Goal: Task Accomplishment & Management: Manage account settings

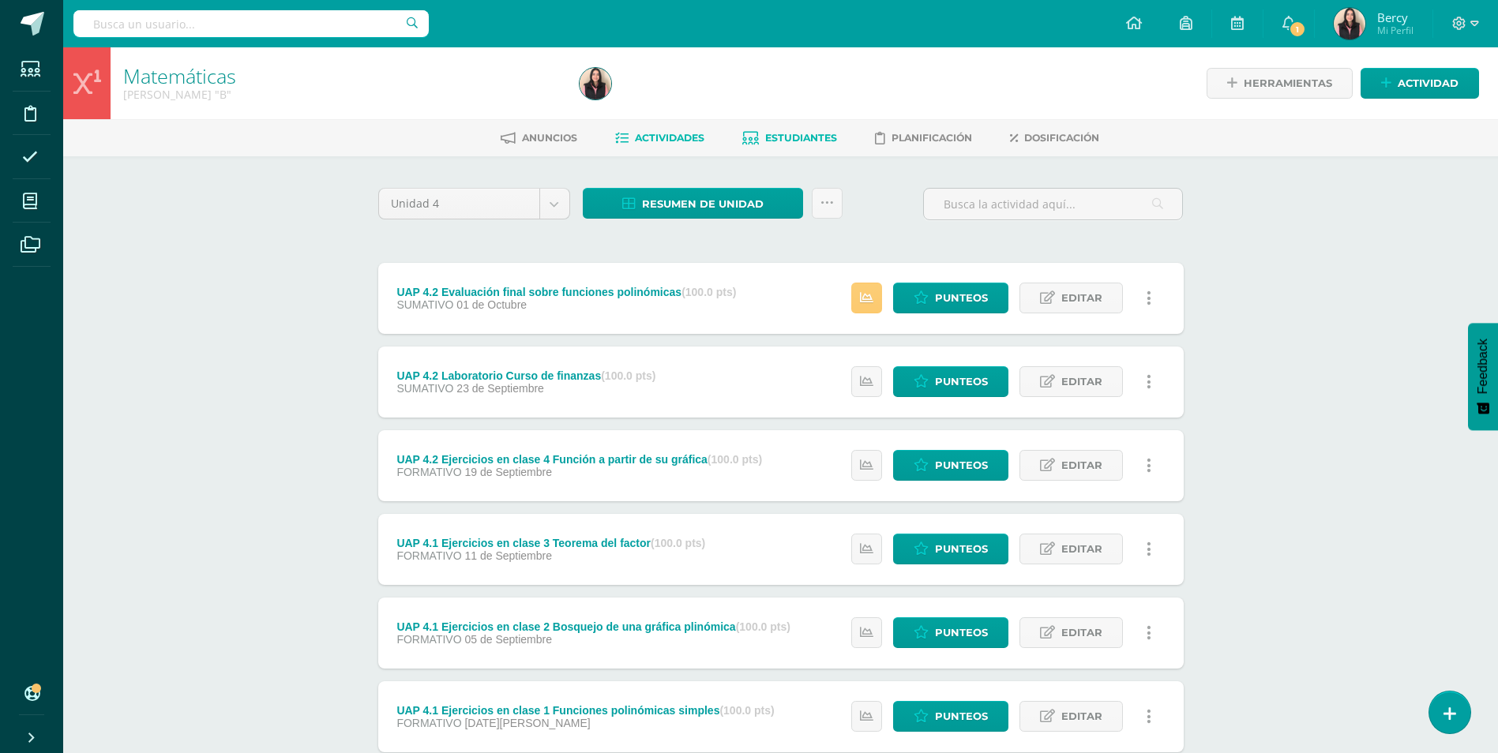
click at [789, 139] on span "Estudiantes" at bounding box center [801, 138] width 72 height 12
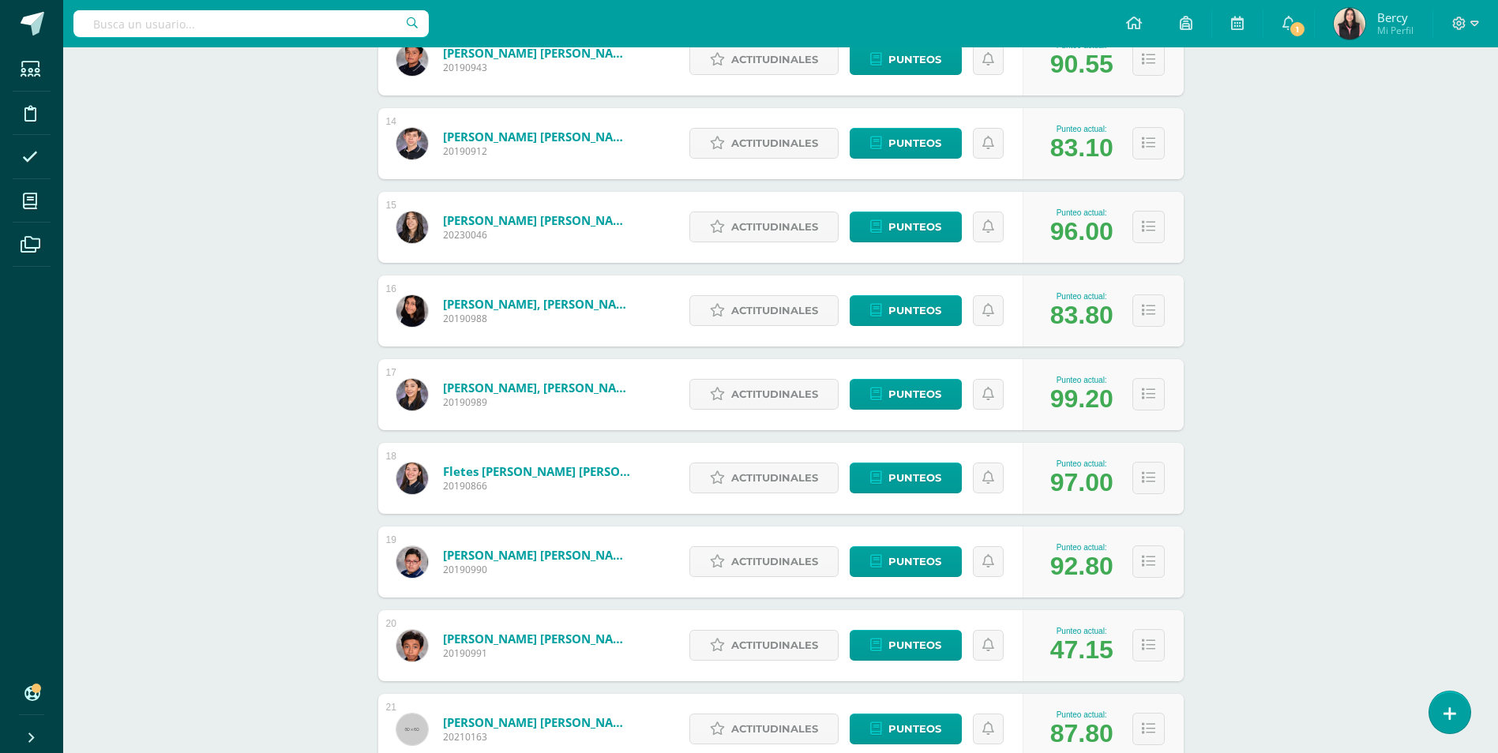
scroll to position [1541, 0]
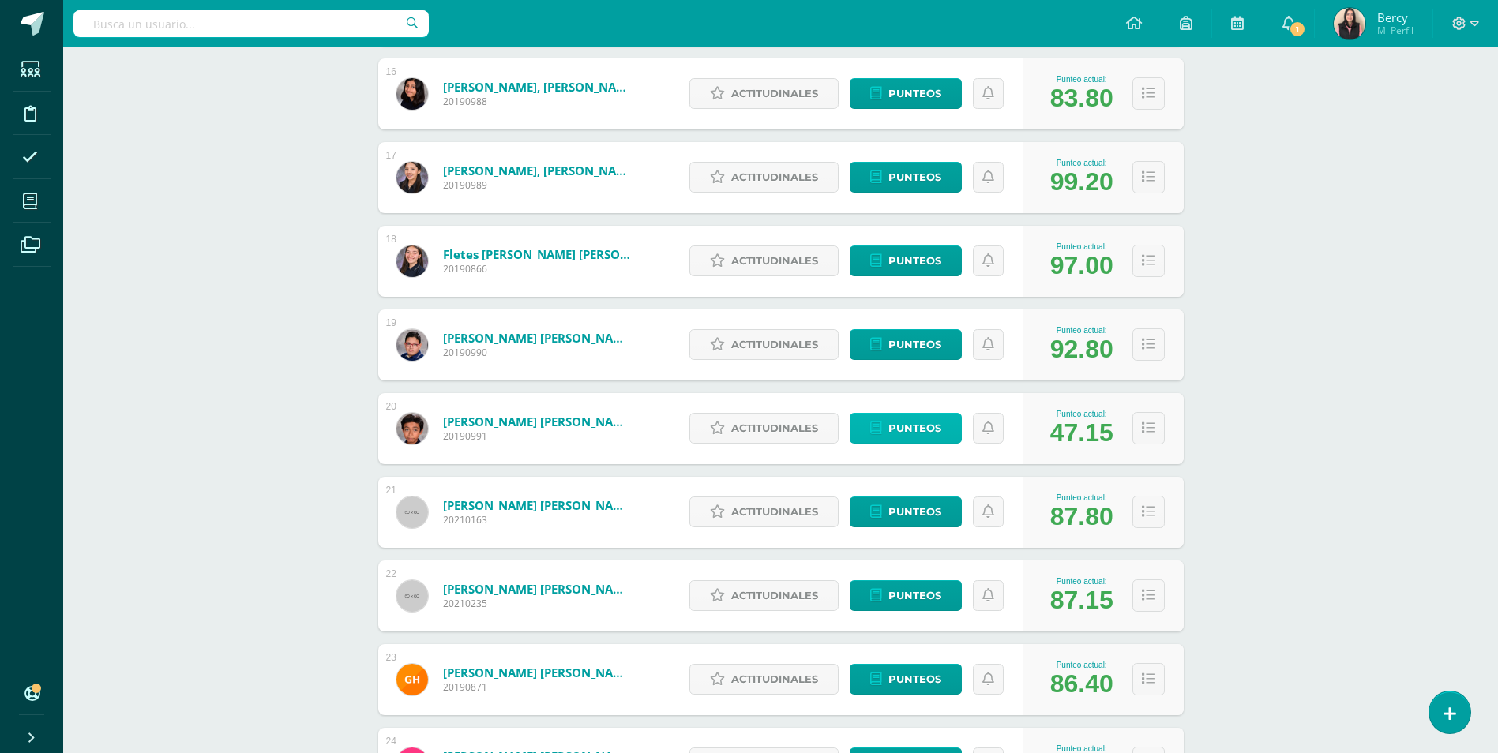
click at [900, 432] on span "Punteos" at bounding box center [915, 428] width 53 height 29
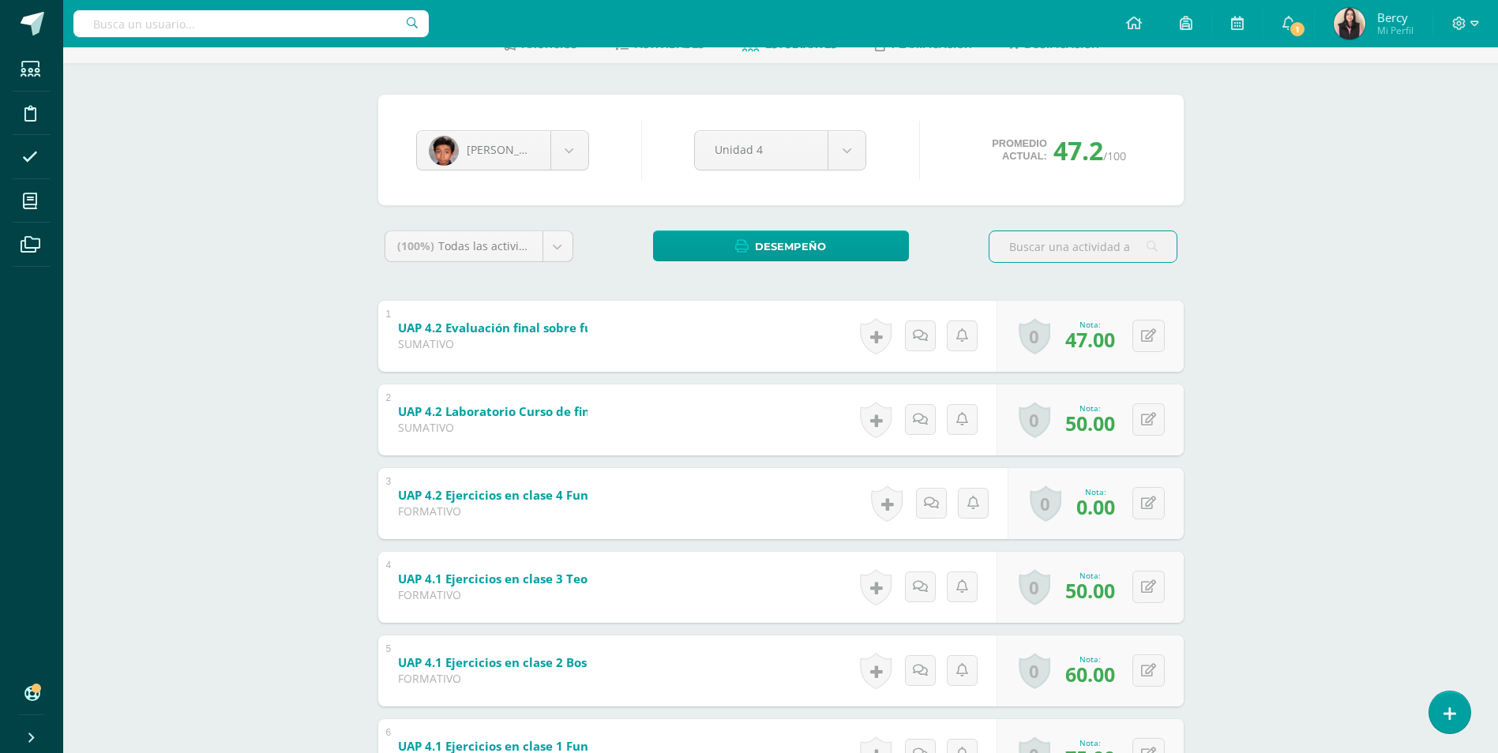
scroll to position [235, 0]
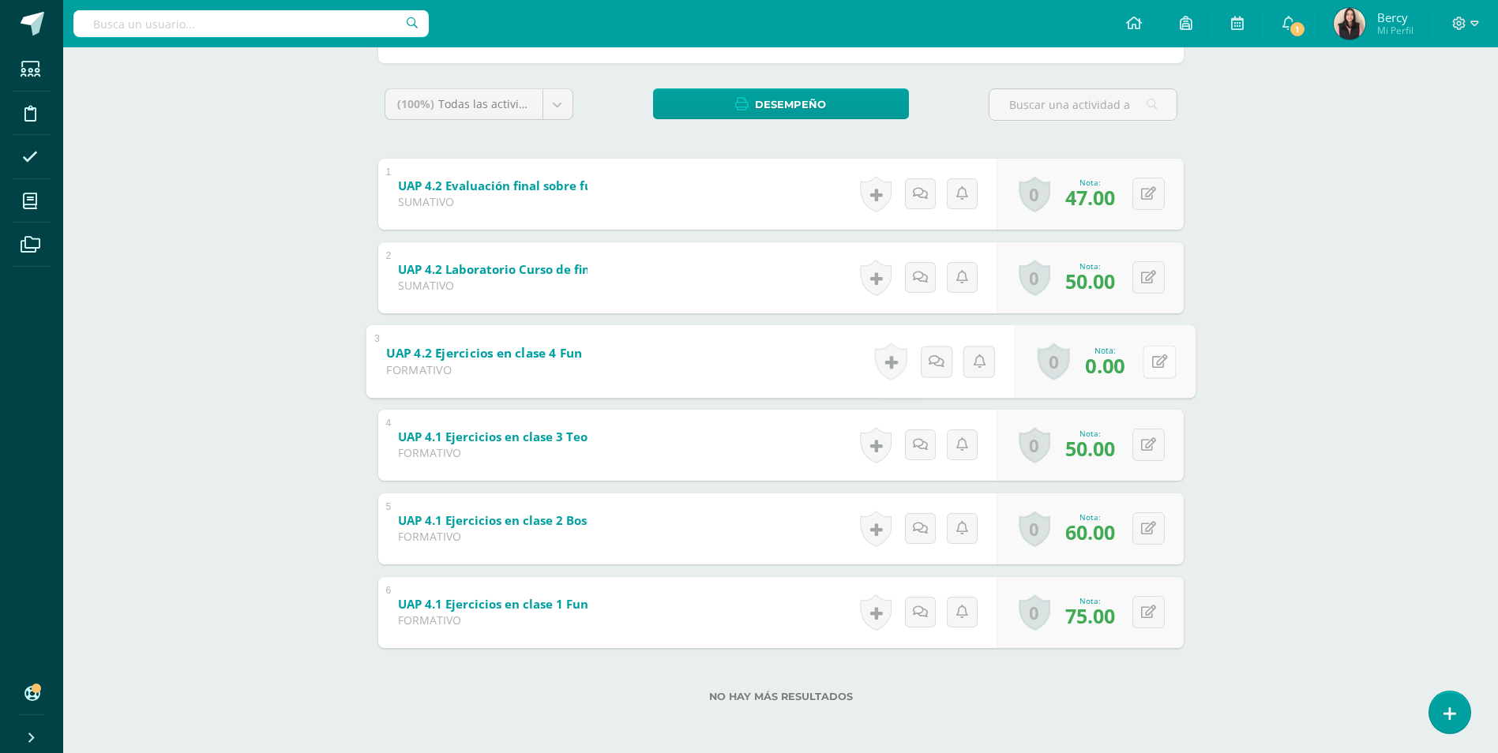
click at [1143, 366] on button at bounding box center [1159, 361] width 33 height 33
type input "55"
click at [1109, 368] on link at bounding box center [1118, 367] width 32 height 32
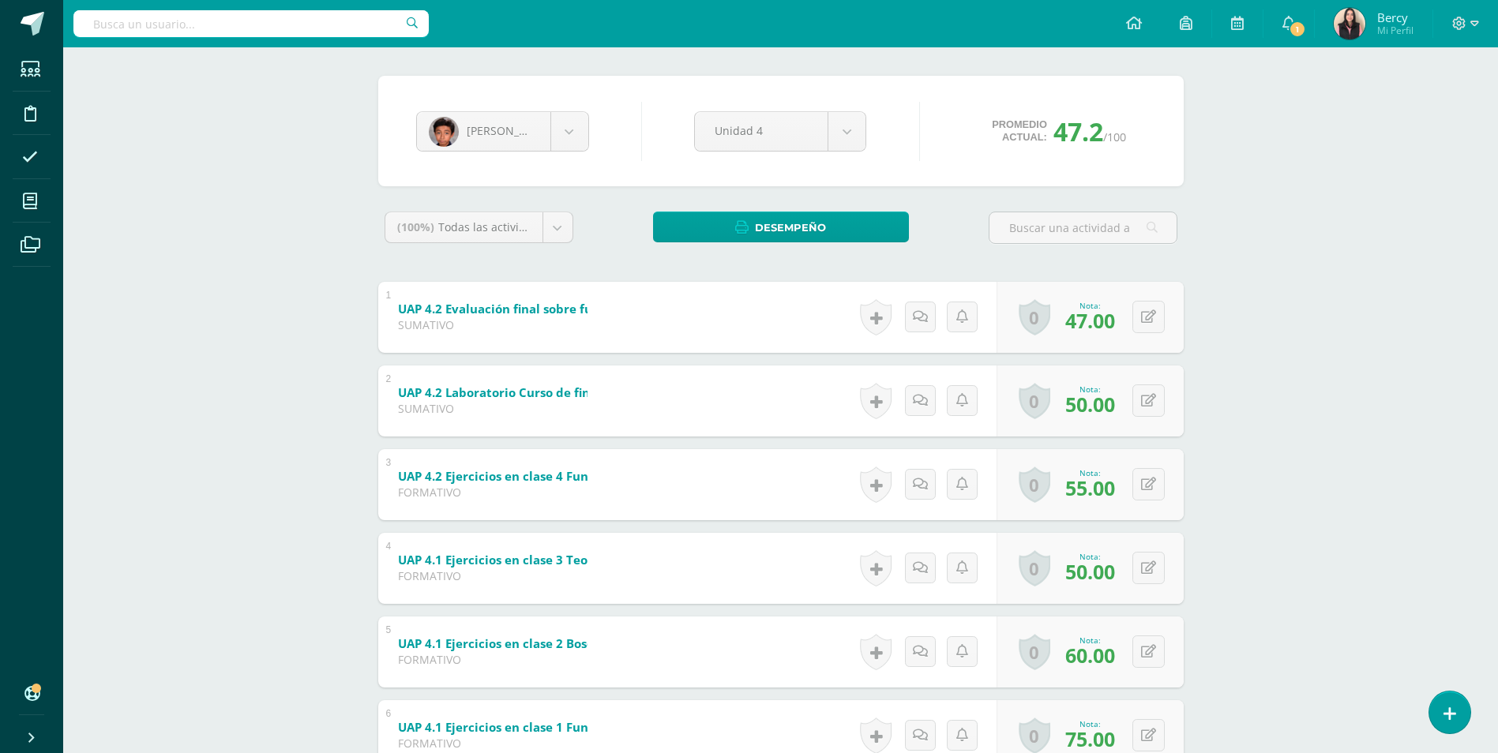
scroll to position [0, 0]
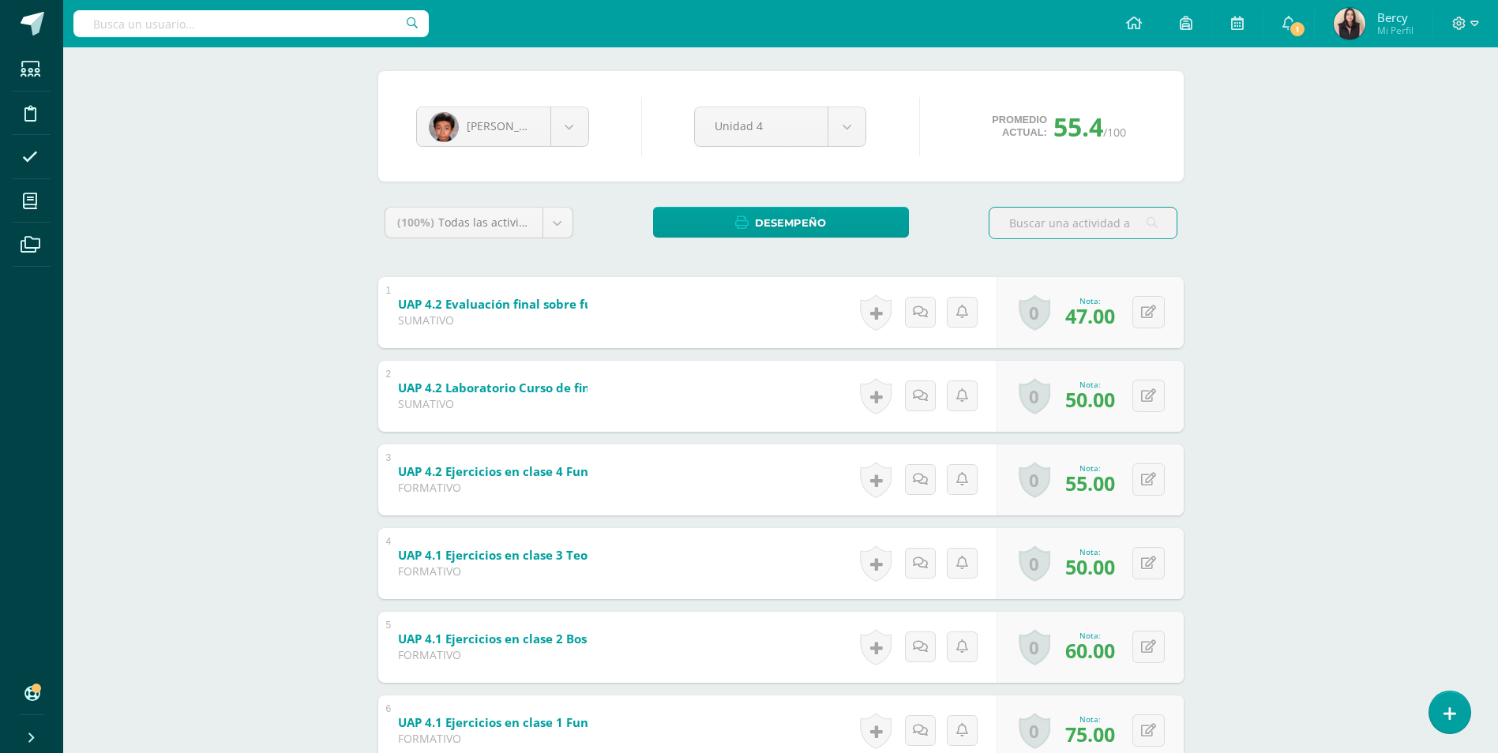
scroll to position [235, 0]
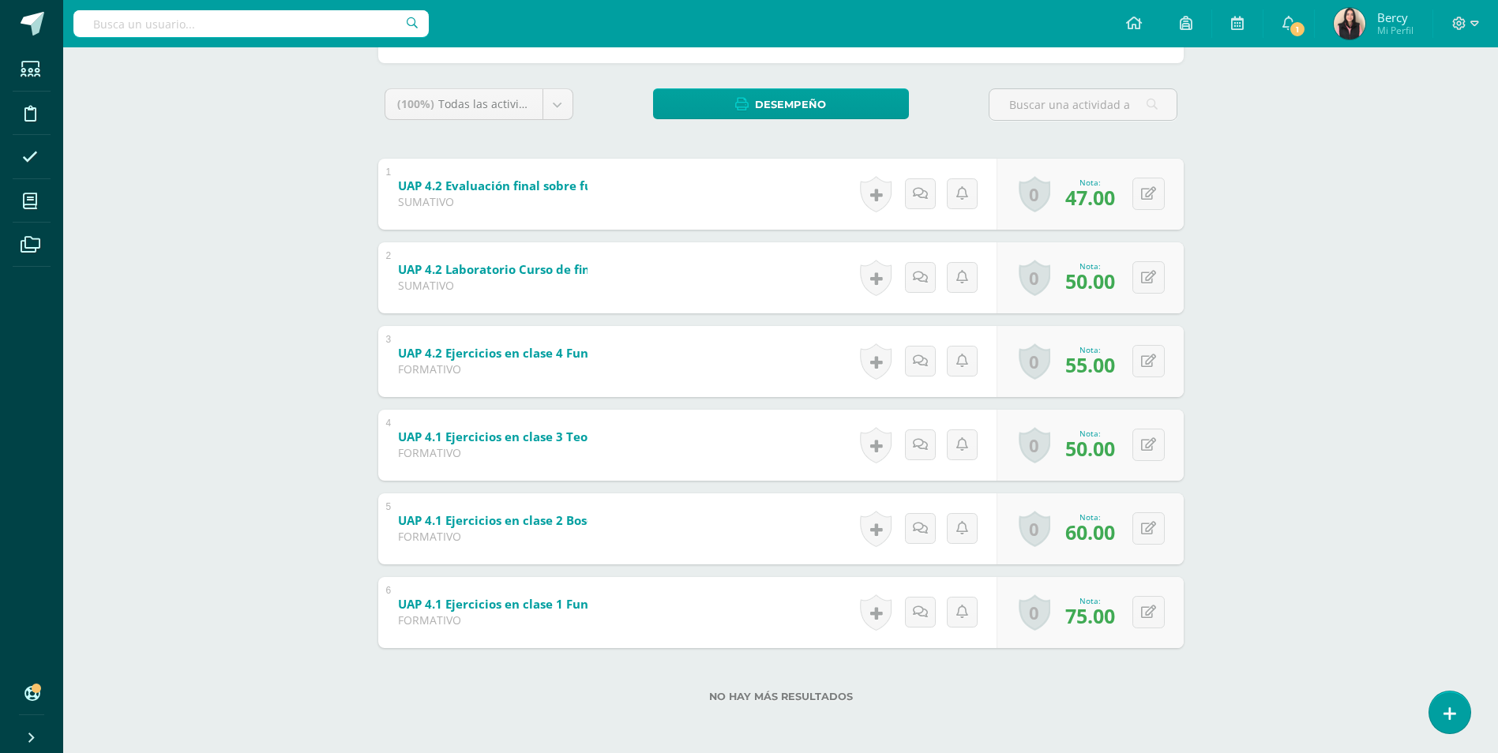
click at [1297, 301] on div "Matemáticas Quinto Bachillerato "B" Herramientas Detalle de asistencias Activid…" at bounding box center [780, 282] width 1435 height 941
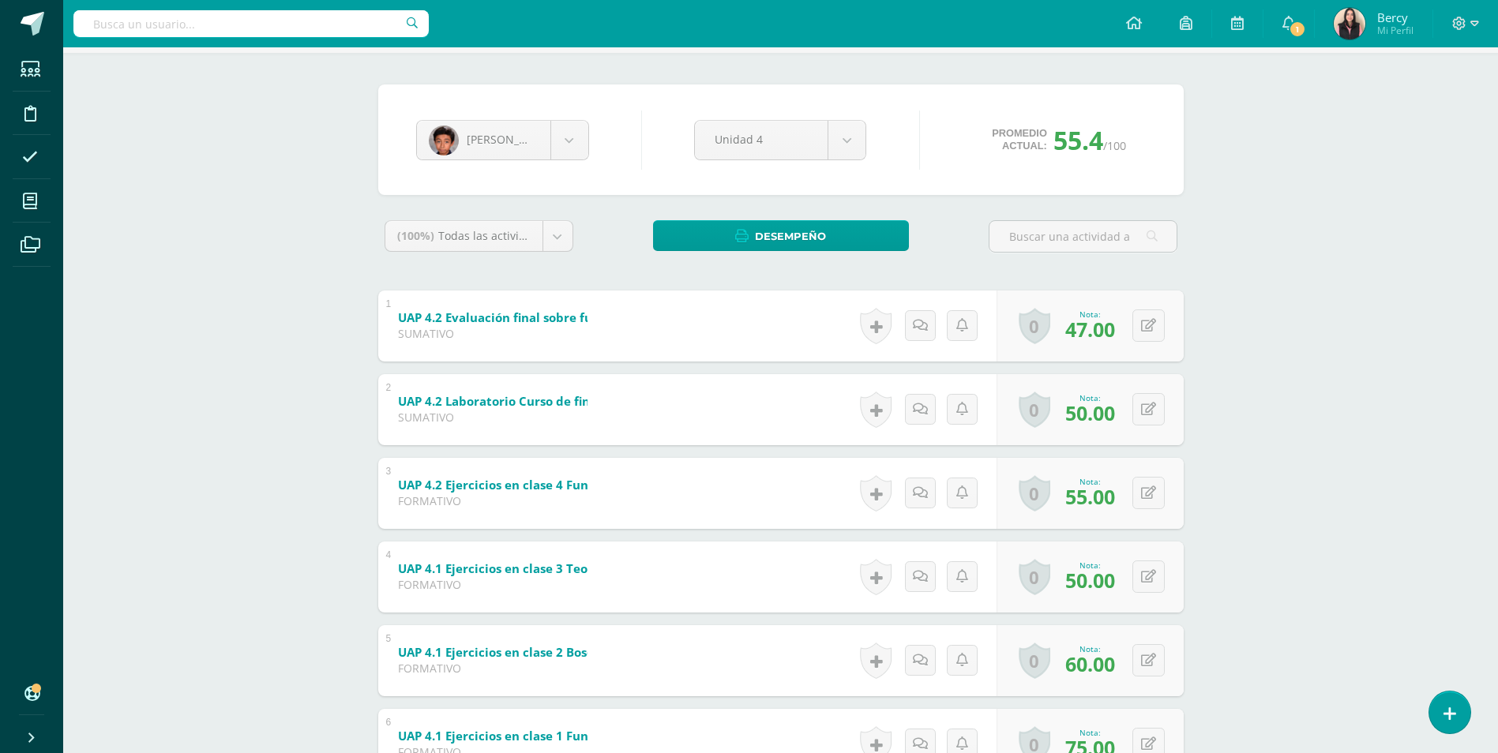
scroll to position [0, 0]
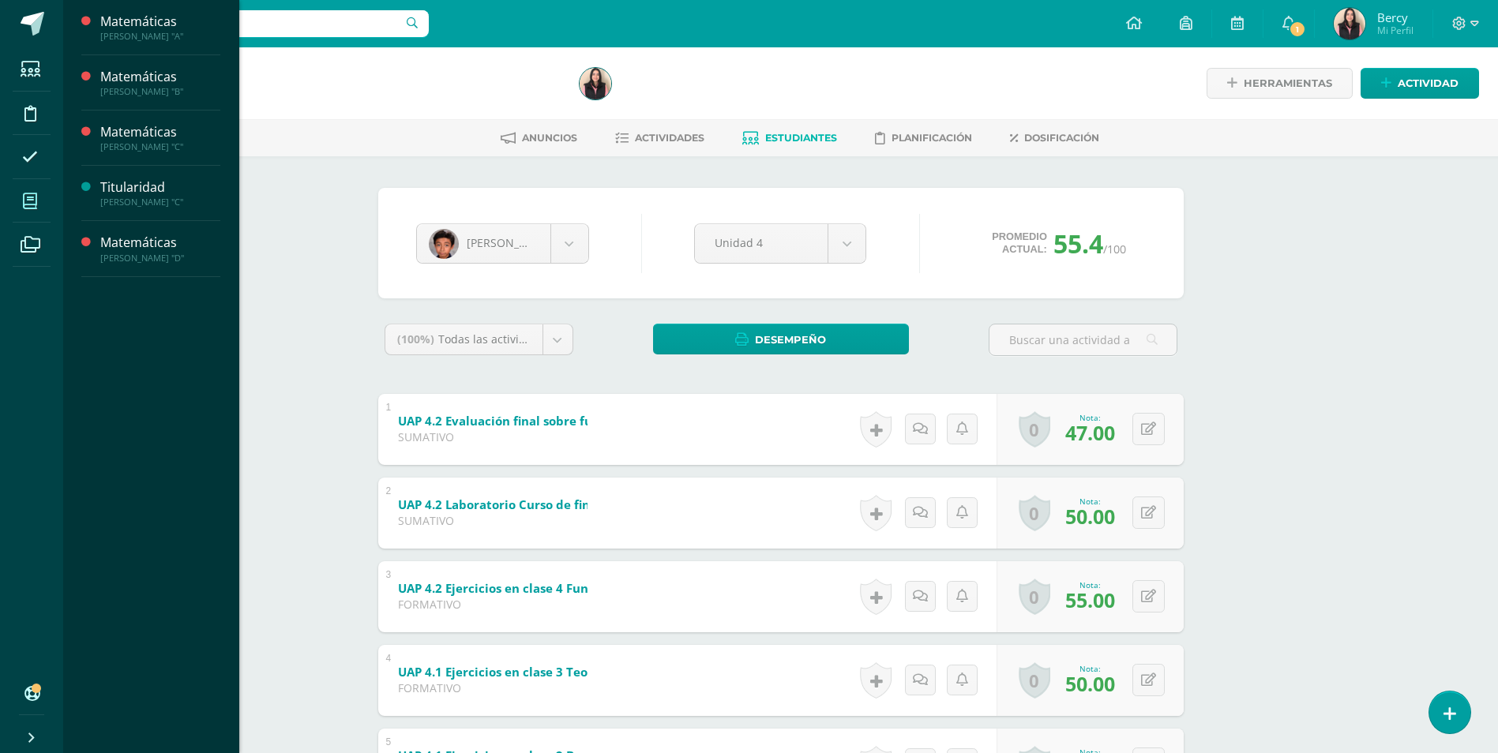
click at [31, 202] on icon at bounding box center [30, 201] width 14 height 16
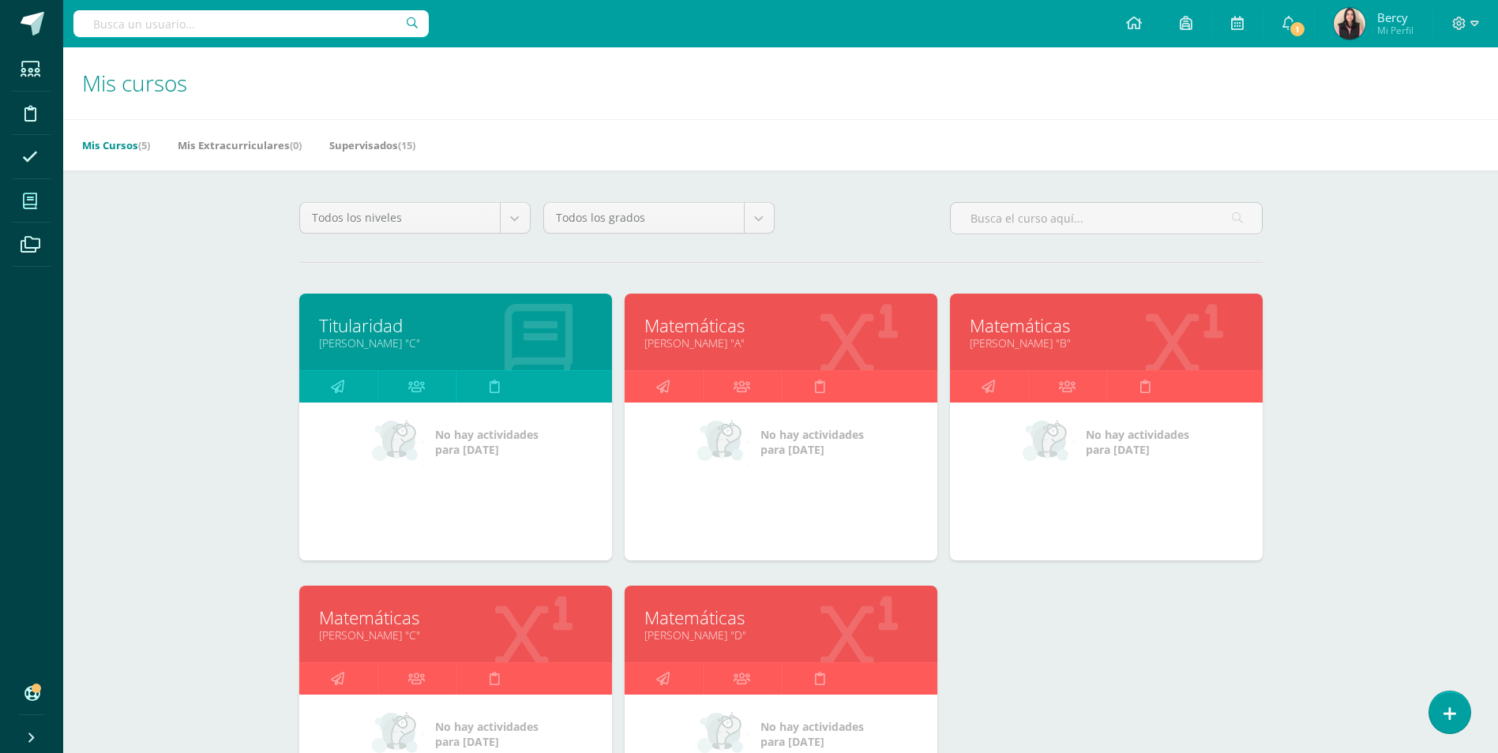
click at [715, 325] on link "Matemáticas" at bounding box center [780, 326] width 273 height 24
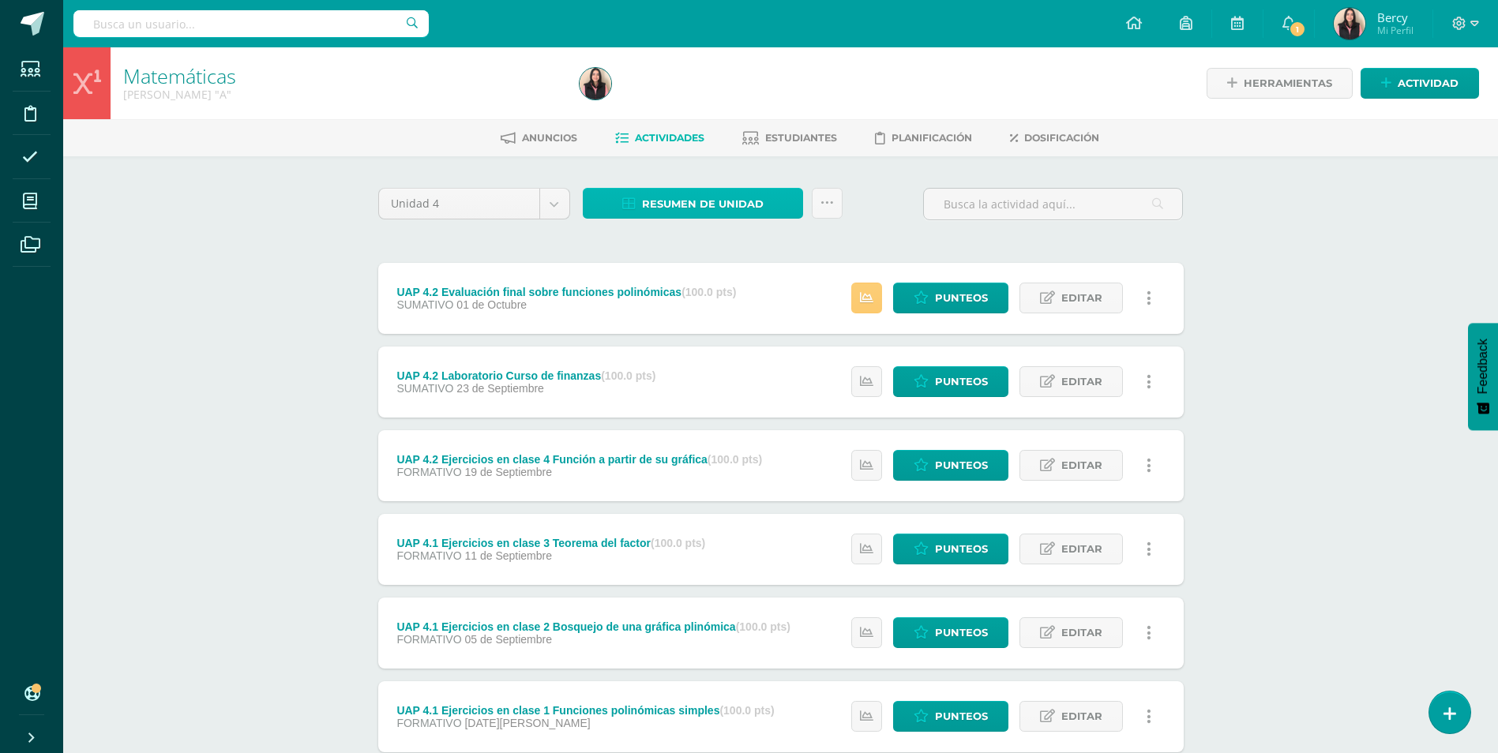
click at [697, 212] on span "Resumen de unidad" at bounding box center [703, 204] width 122 height 29
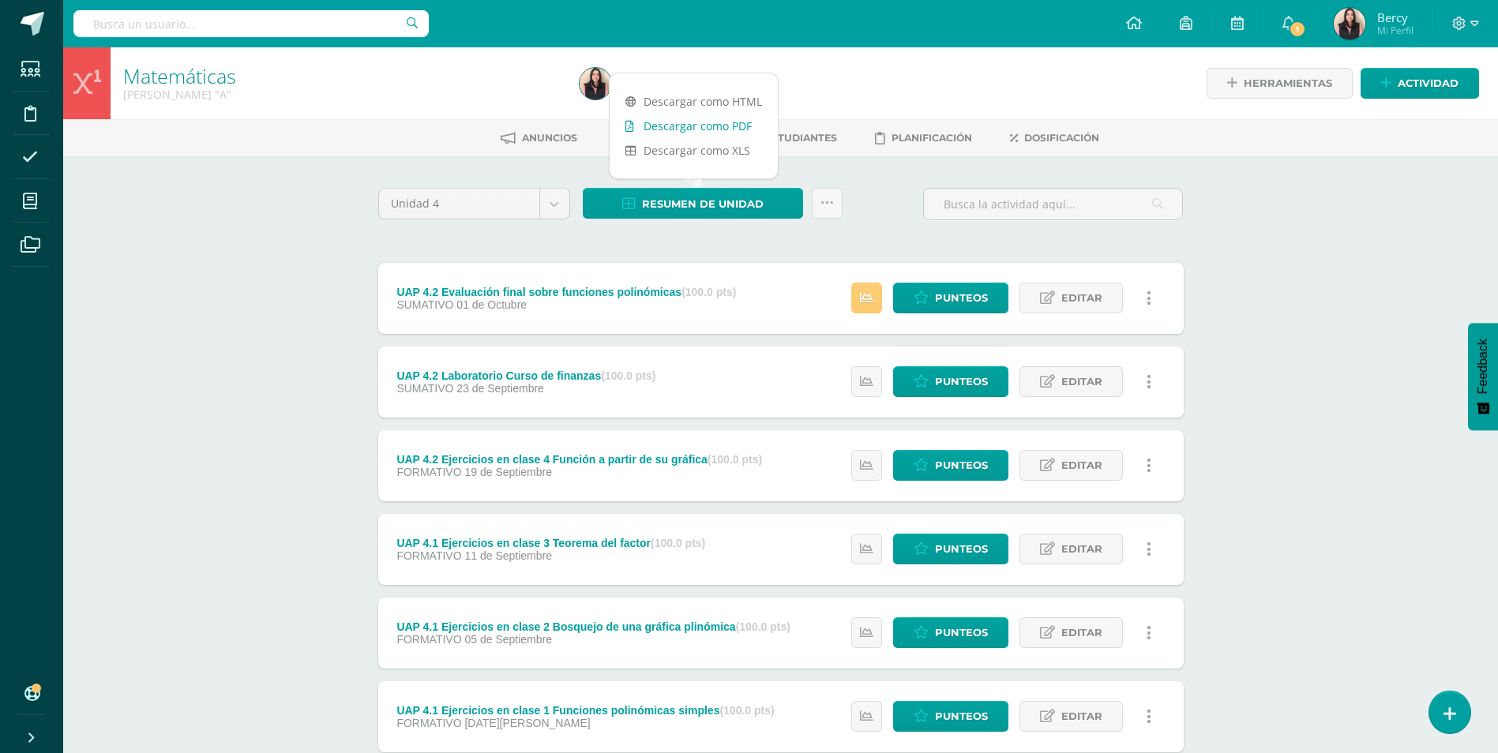
click at [738, 129] on link "Descargar como PDF" at bounding box center [694, 126] width 168 height 24
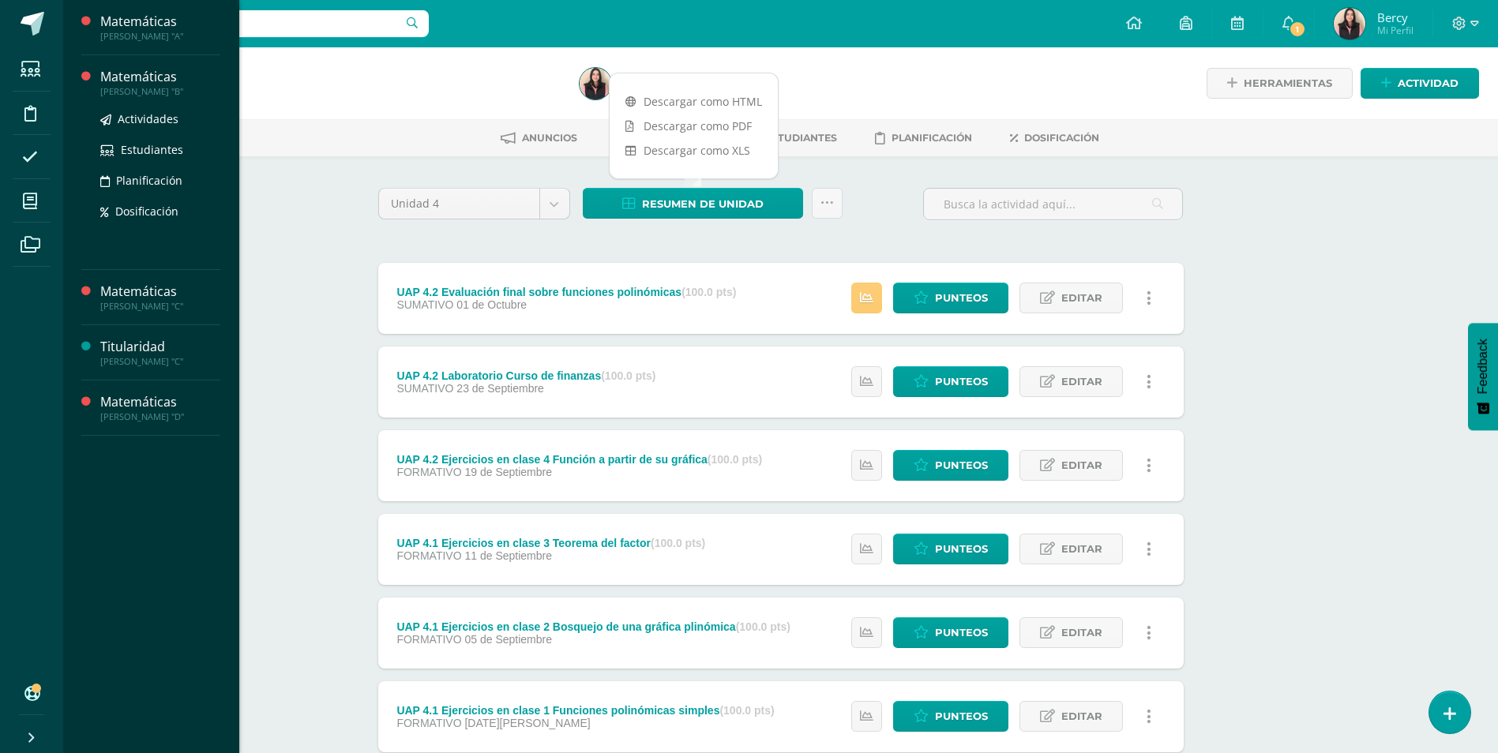
click at [130, 85] on div "Matemáticas" at bounding box center [160, 77] width 120 height 18
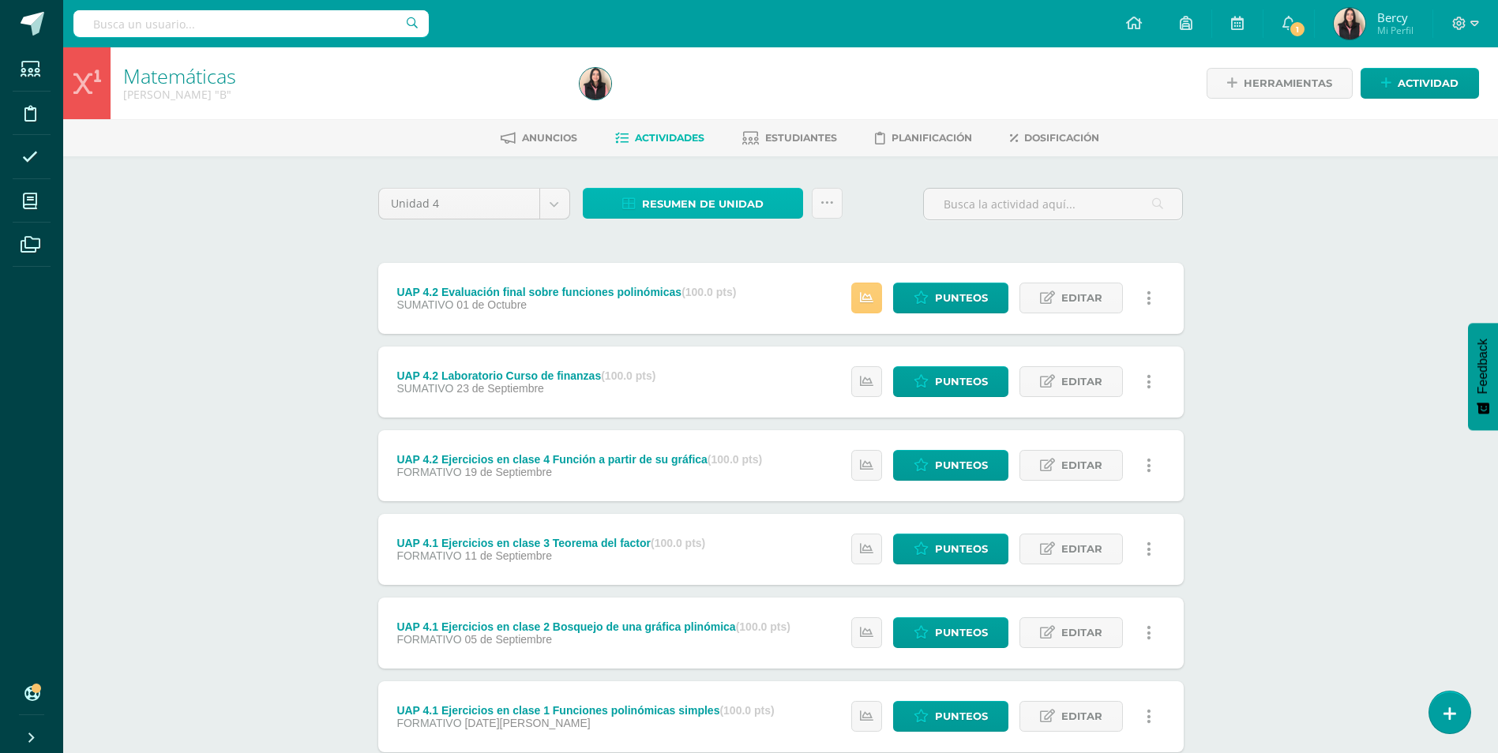
click at [688, 199] on span "Resumen de unidad" at bounding box center [703, 204] width 122 height 29
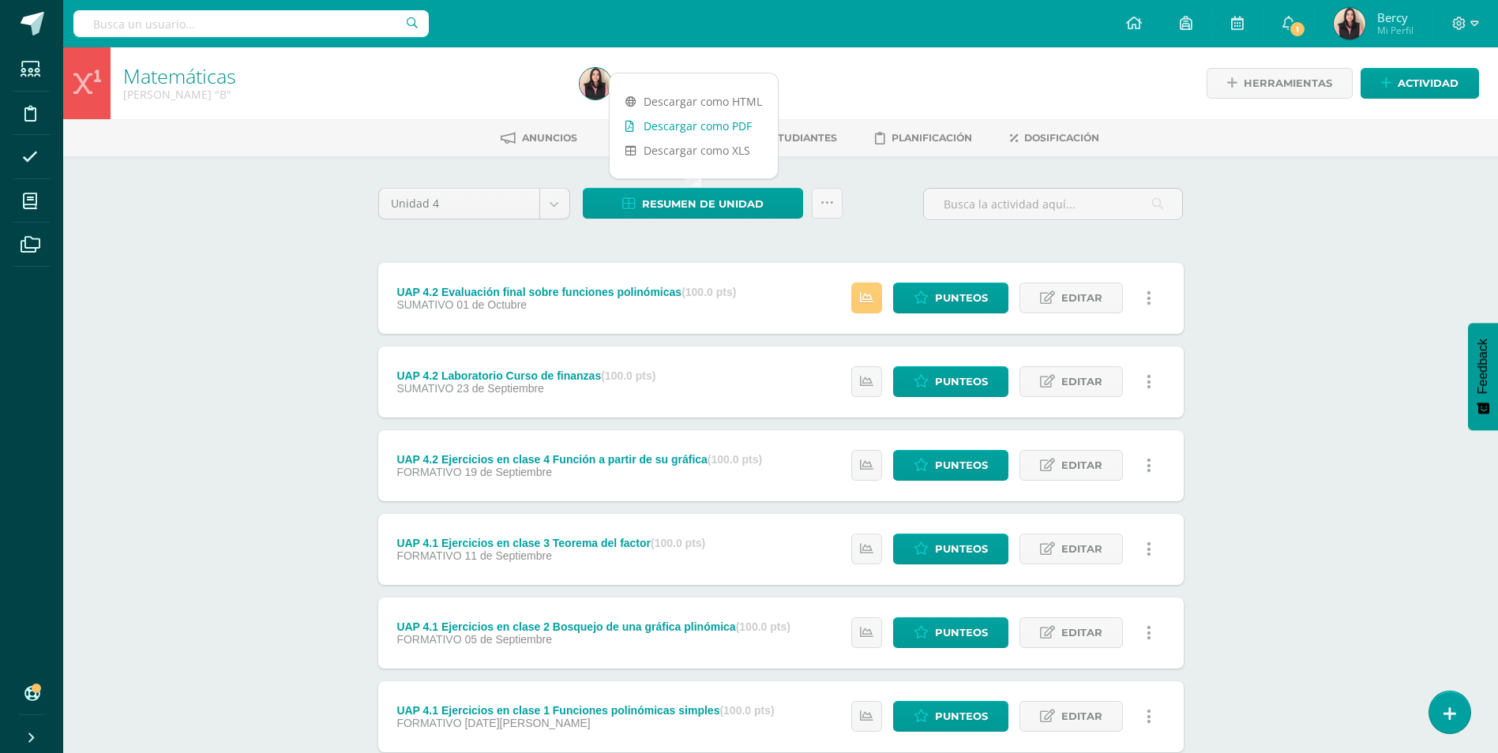
click at [708, 130] on link "Descargar como PDF" at bounding box center [694, 126] width 168 height 24
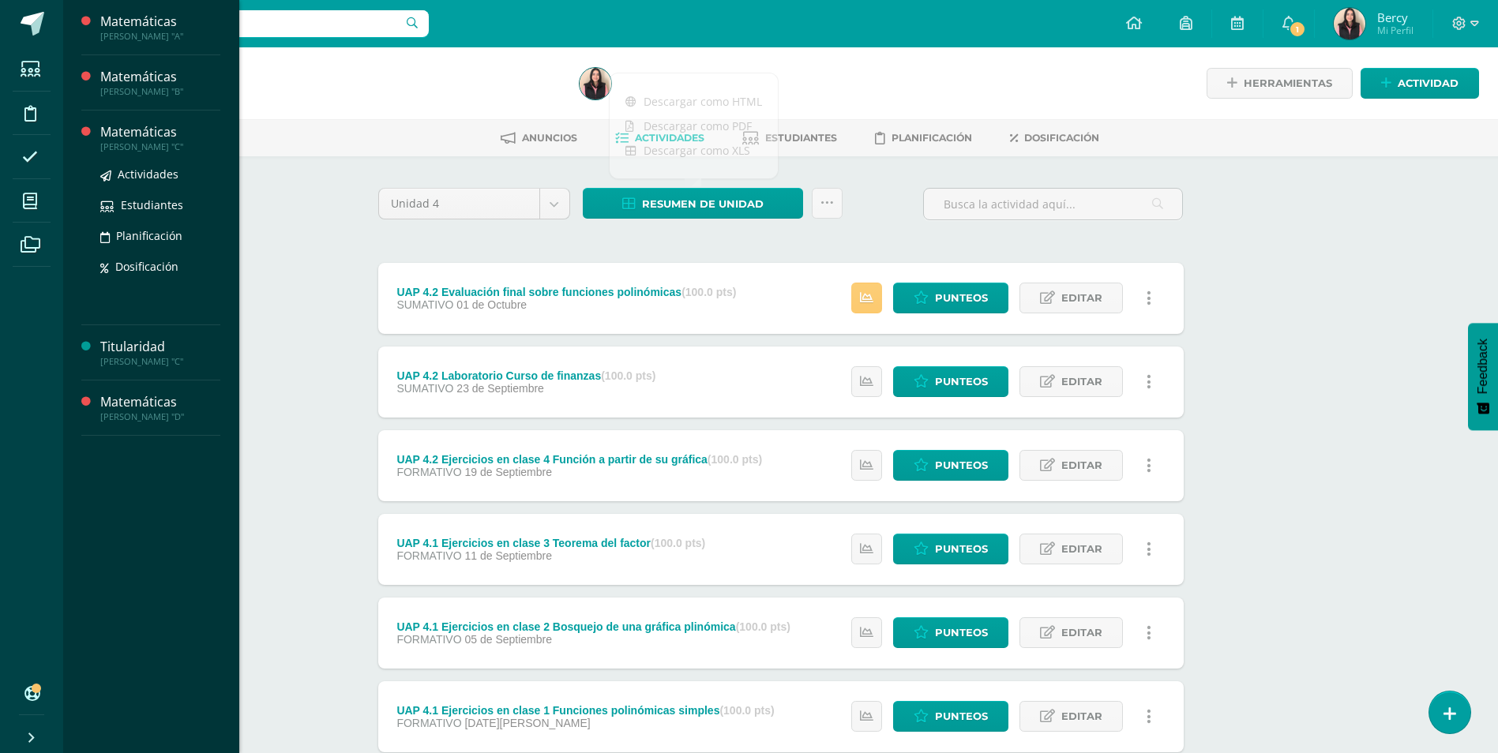
click at [149, 136] on div "Matemáticas" at bounding box center [160, 132] width 120 height 18
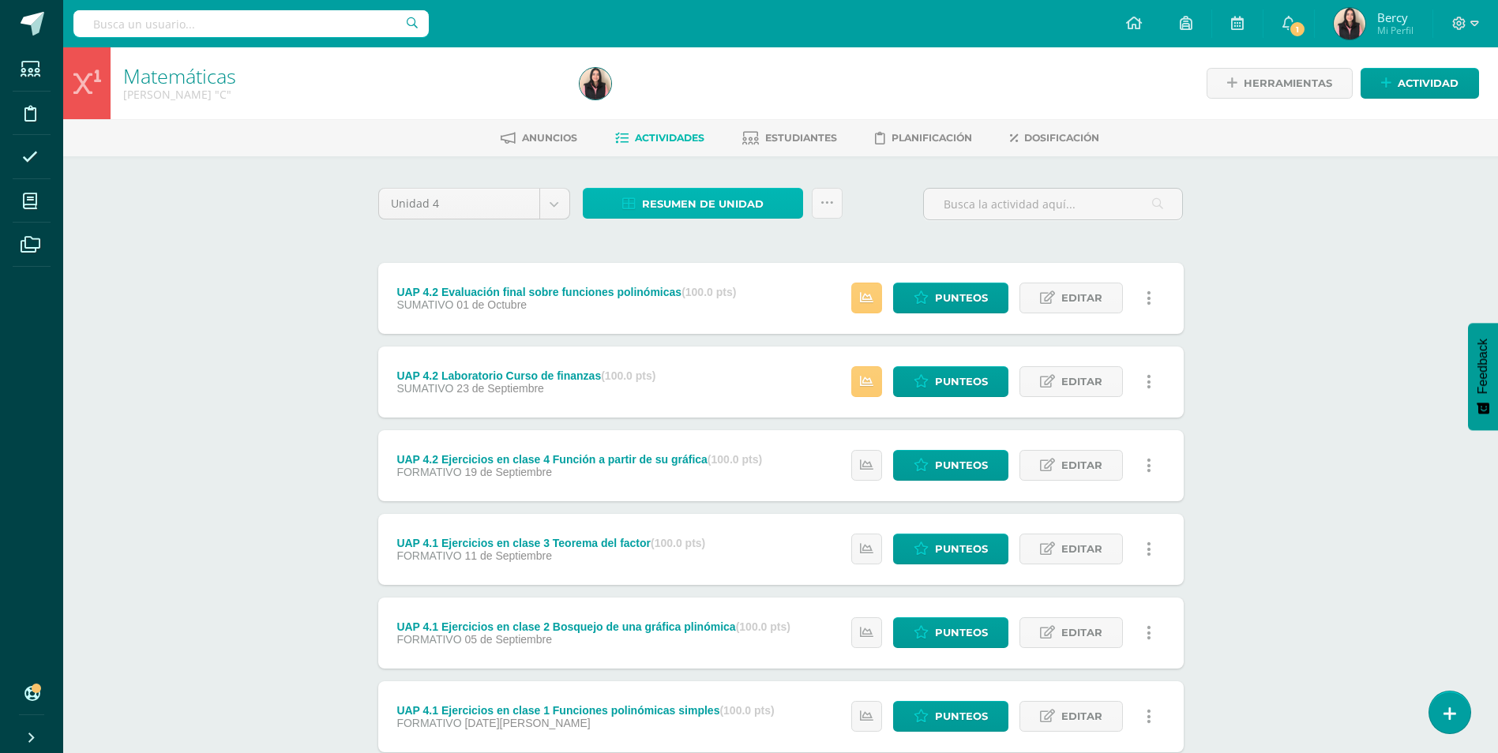
click at [723, 193] on span "Resumen de unidad" at bounding box center [703, 204] width 122 height 29
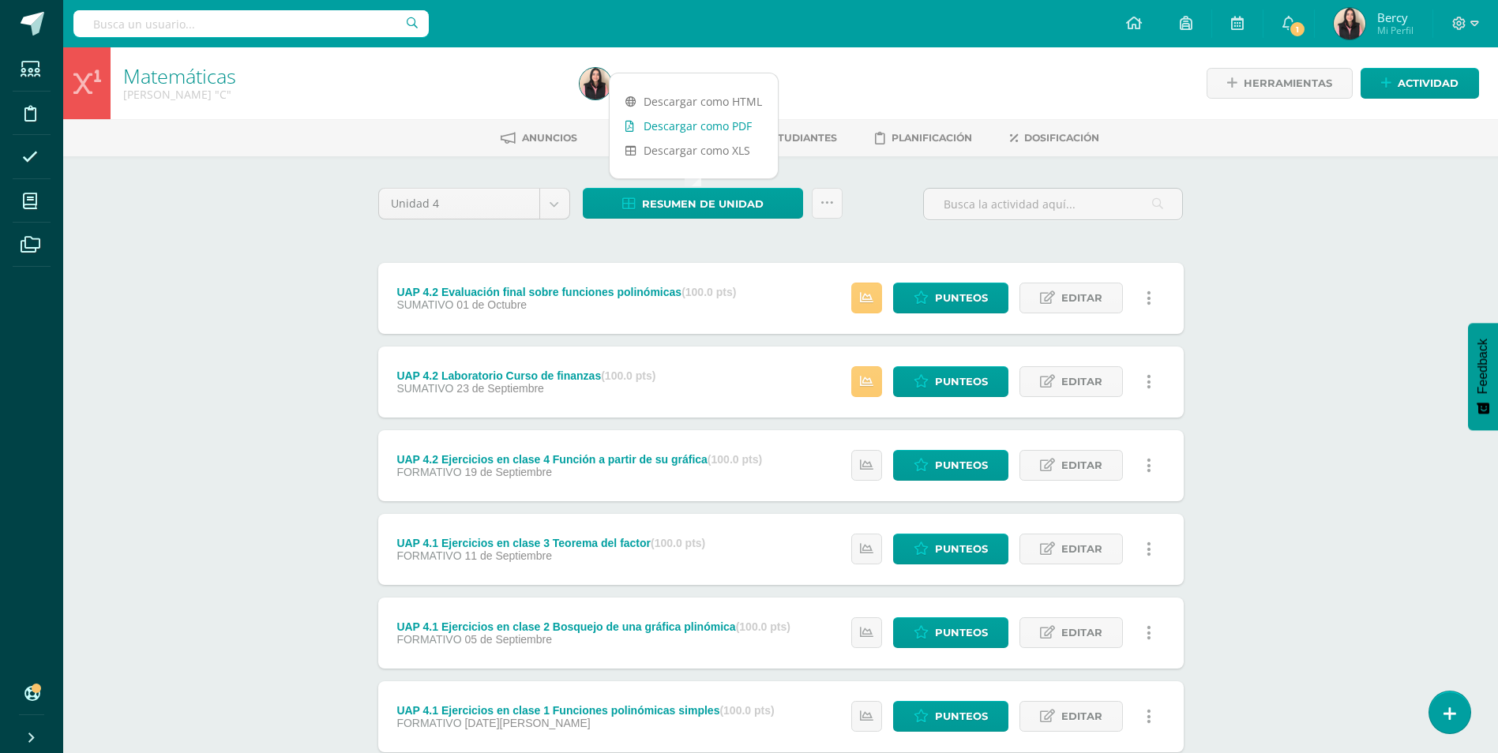
click at [725, 133] on link "Descargar como PDF" at bounding box center [694, 126] width 168 height 24
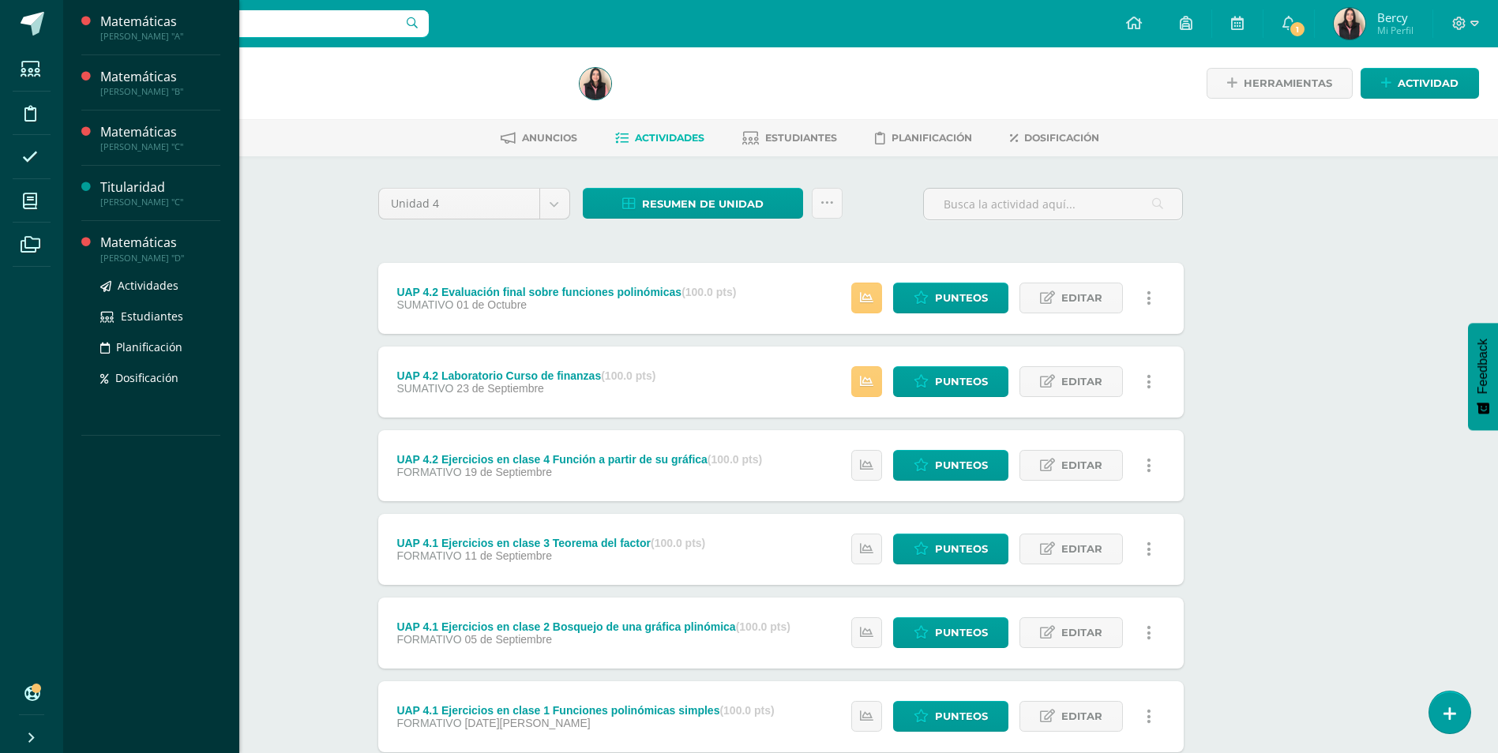
click at [109, 240] on div "Matemáticas" at bounding box center [160, 243] width 120 height 18
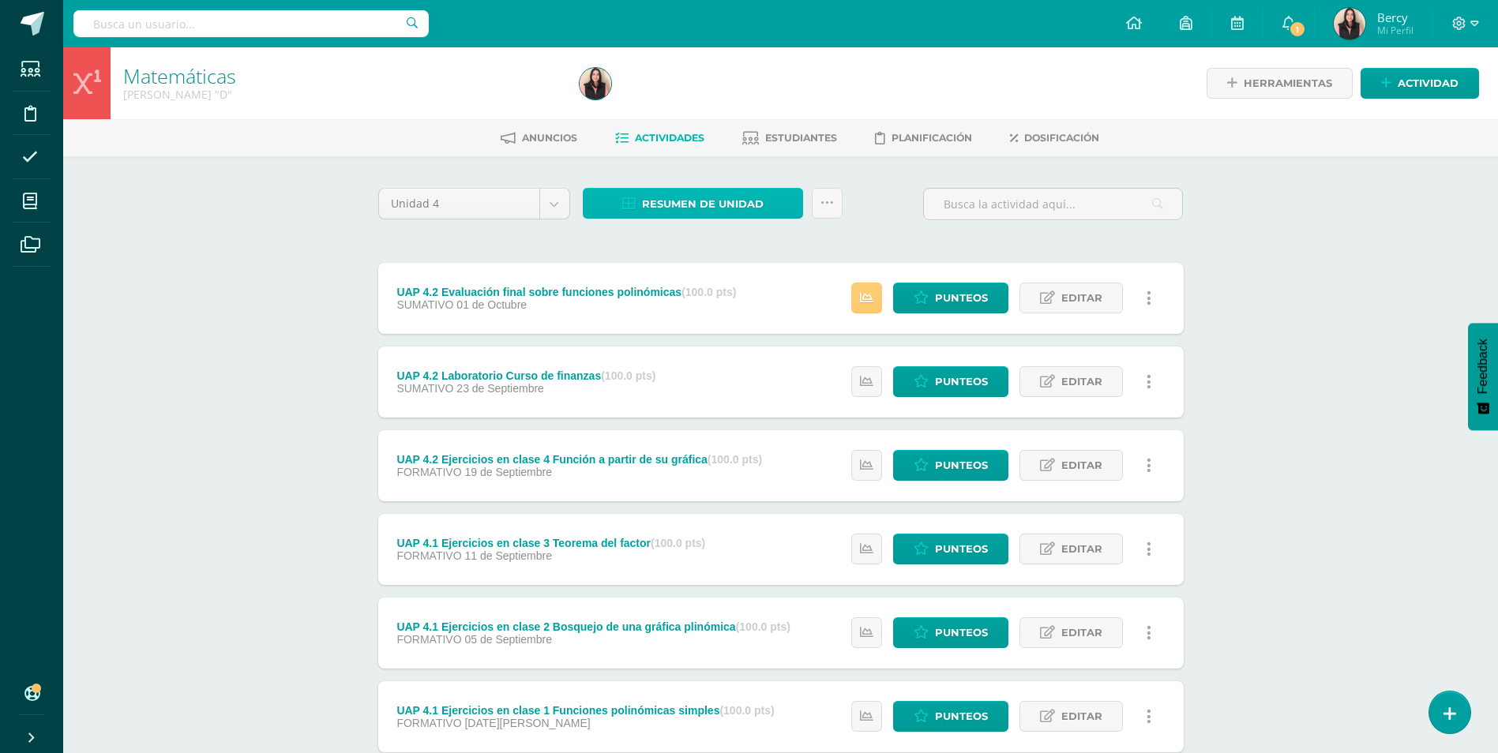
click at [757, 196] on span "Resumen de unidad" at bounding box center [703, 204] width 122 height 29
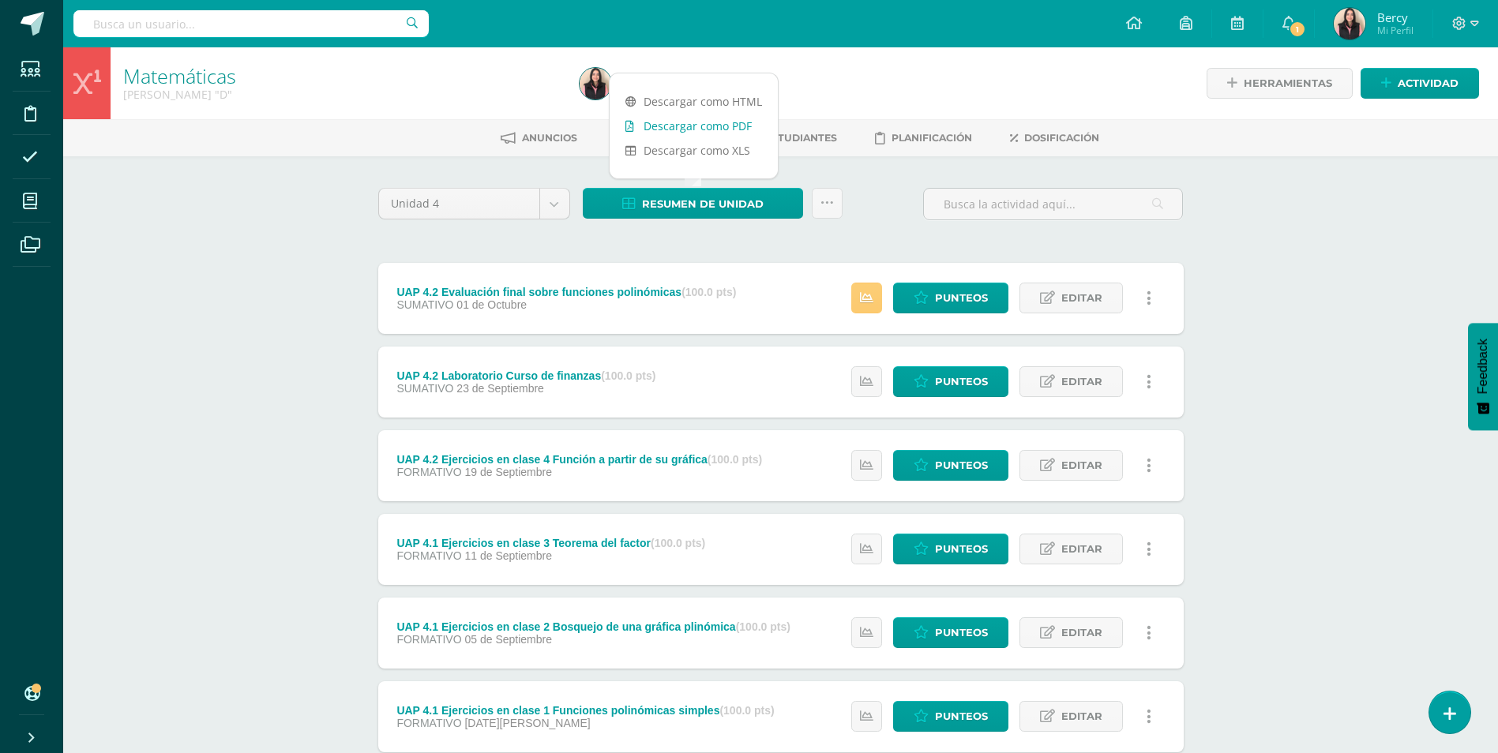
click at [730, 119] on link "Descargar como PDF" at bounding box center [694, 126] width 168 height 24
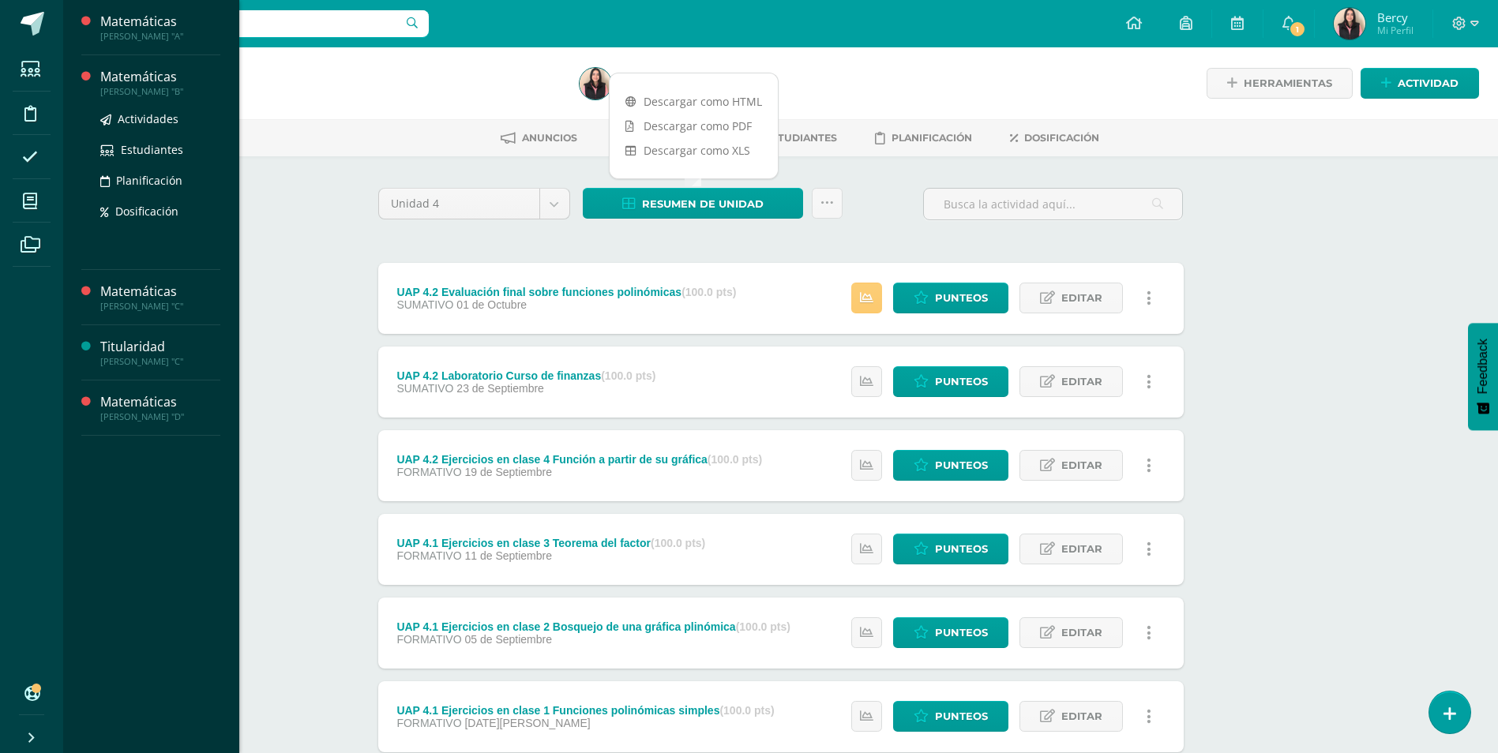
click at [163, 69] on div "Matemáticas" at bounding box center [160, 77] width 120 height 18
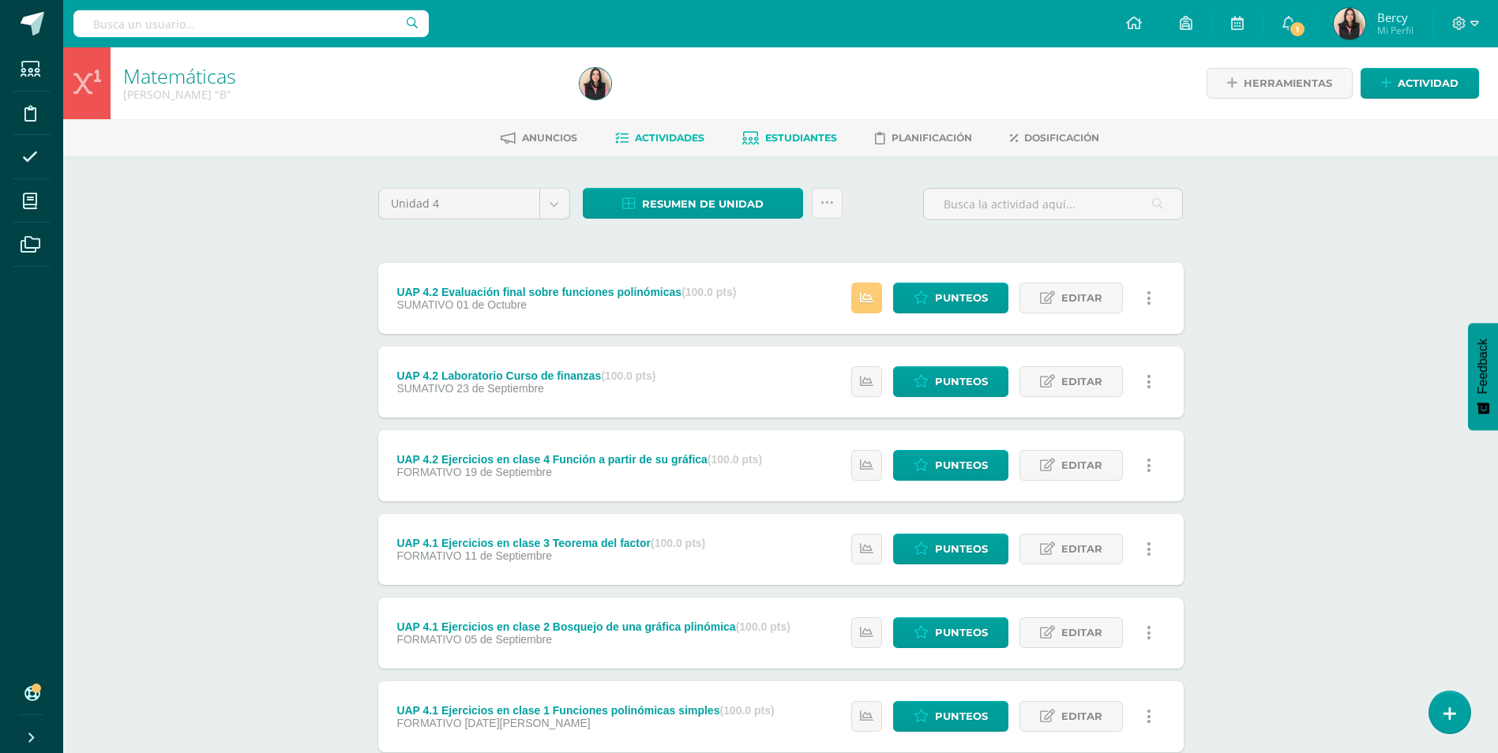
click at [804, 130] on link "Estudiantes" at bounding box center [789, 138] width 95 height 25
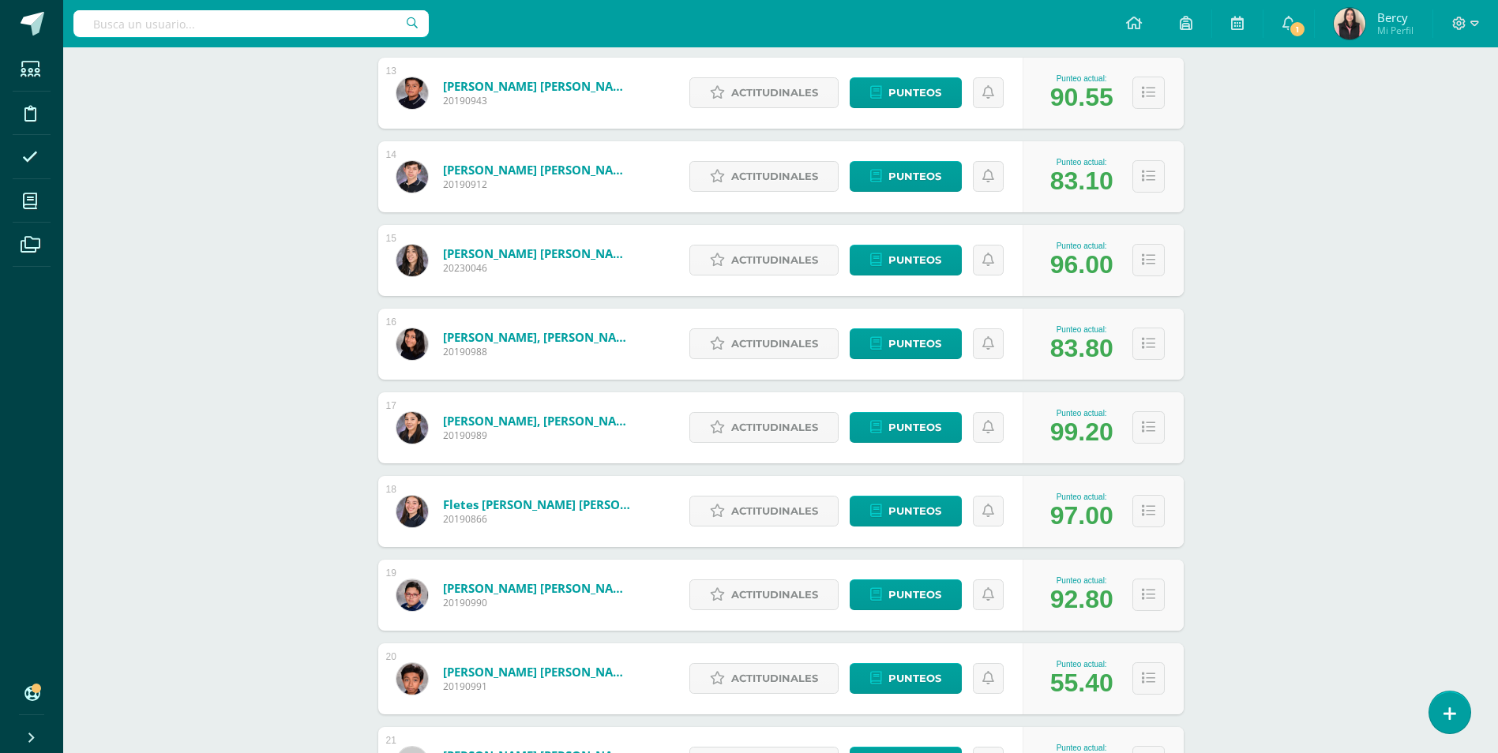
scroll to position [1304, 0]
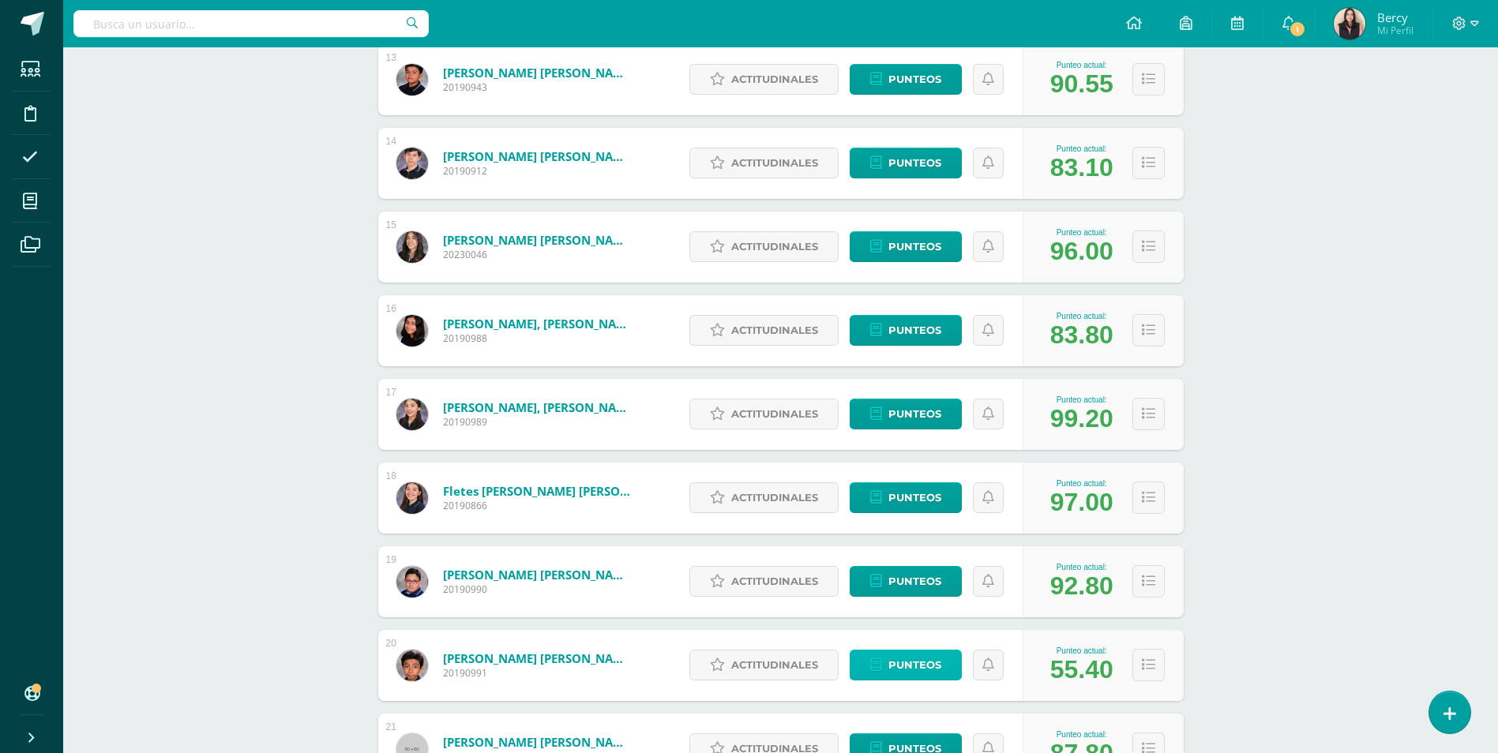
click at [896, 658] on span "Punteos" at bounding box center [915, 665] width 53 height 29
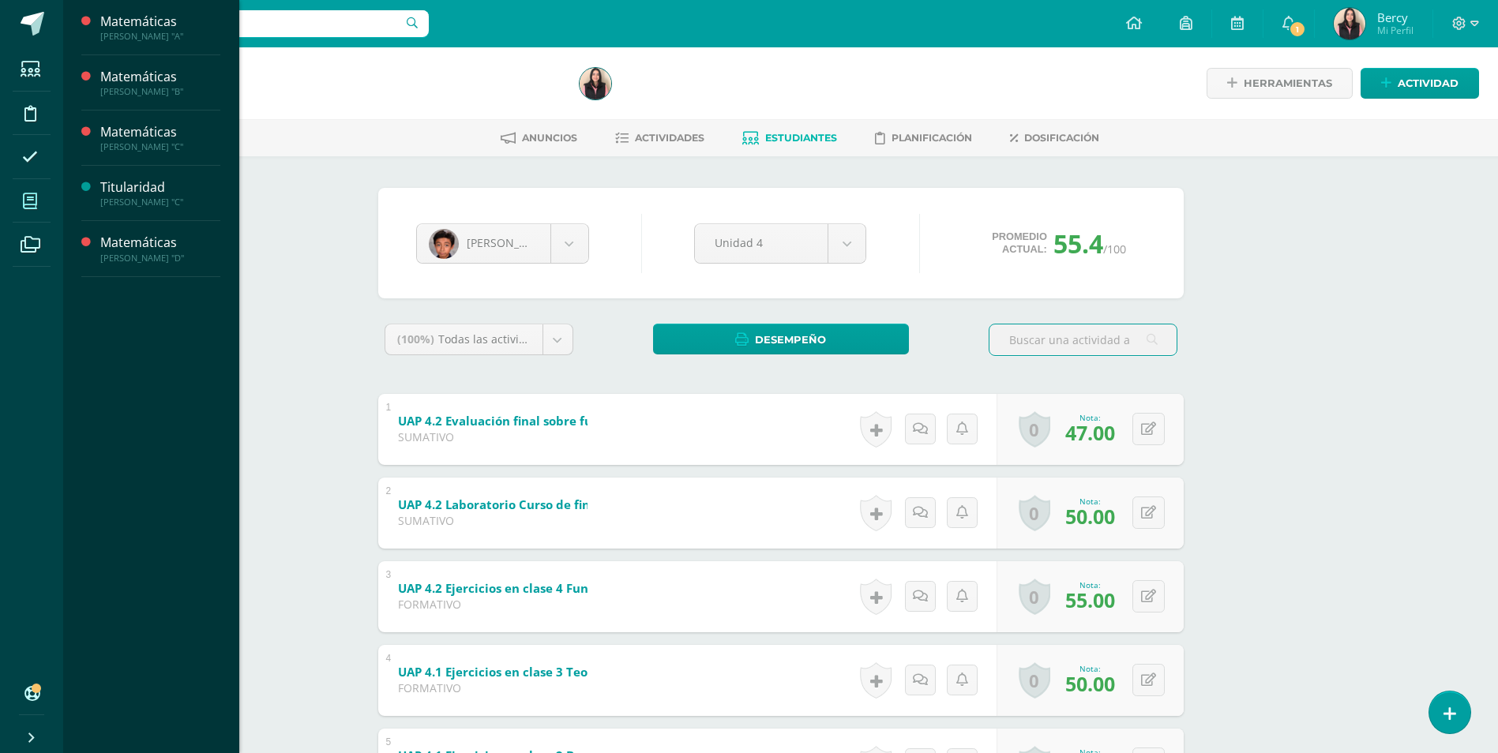
click at [32, 191] on span at bounding box center [31, 201] width 36 height 36
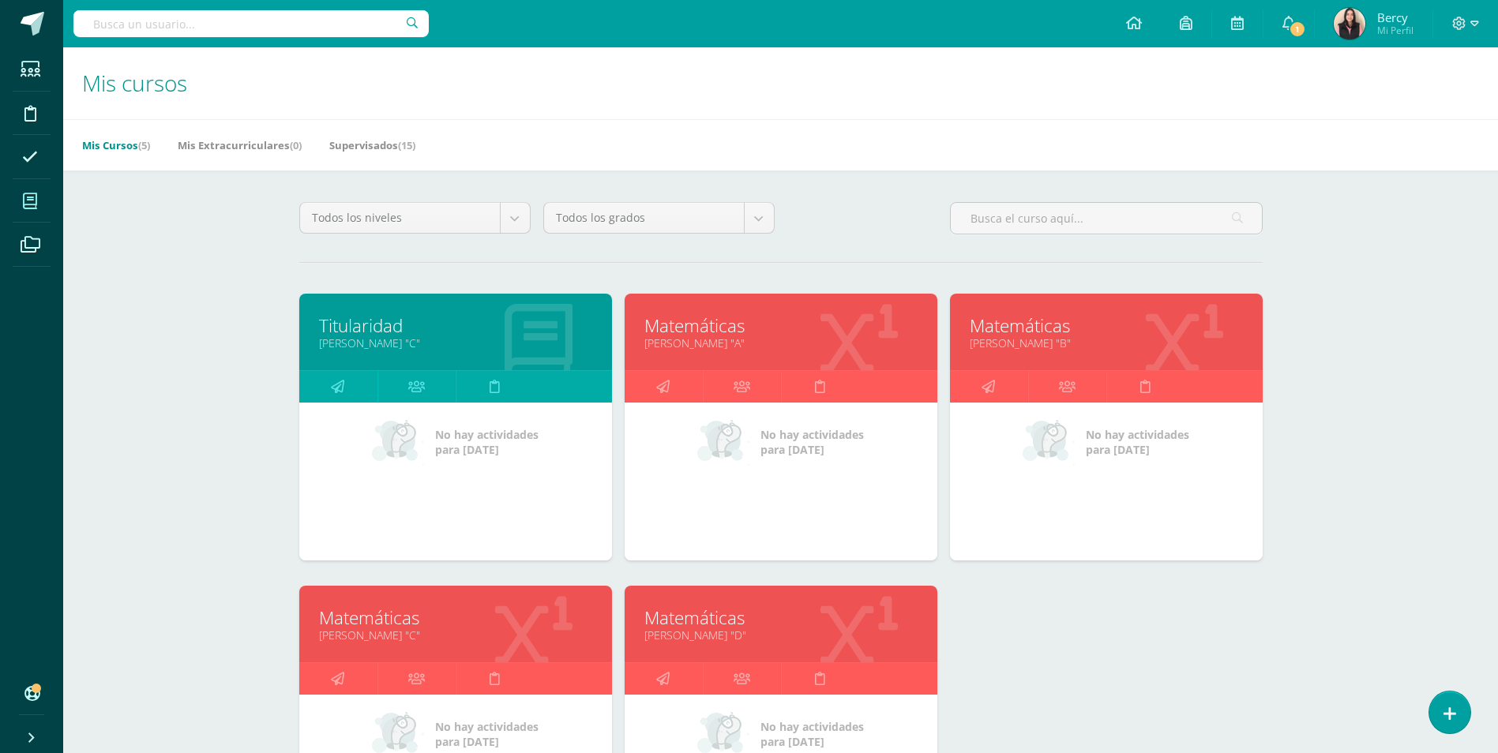
click at [723, 105] on h1 "Mis cursos" at bounding box center [780, 83] width 1397 height 72
click at [718, 77] on h1 "Mis cursos" at bounding box center [780, 83] width 1397 height 72
